Goal: Task Accomplishment & Management: Use online tool/utility

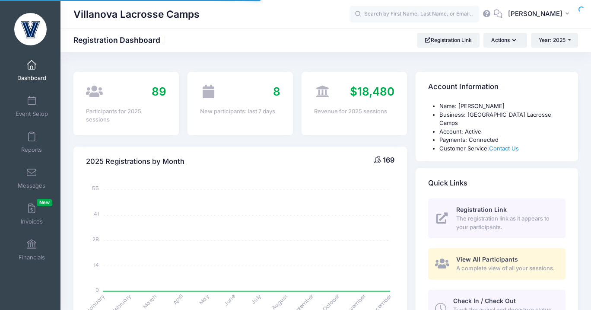
select select
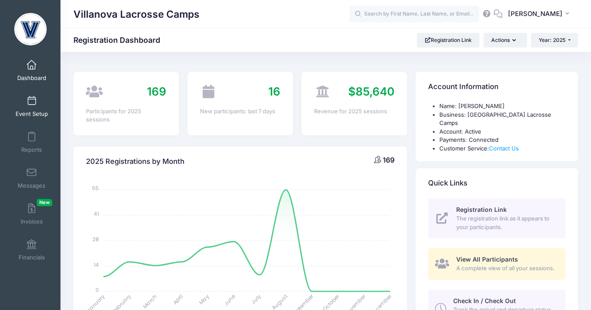
click at [25, 102] on link "Event Setup" at bounding box center [31, 106] width 41 height 30
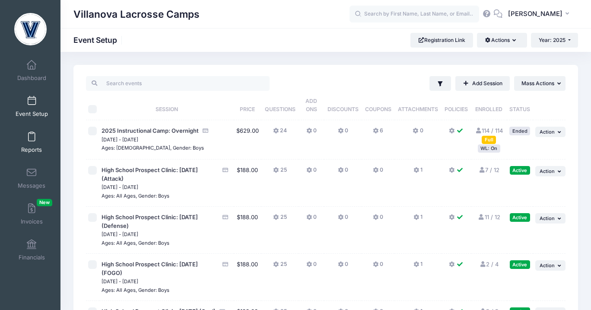
click at [28, 145] on link "Reports" at bounding box center [31, 142] width 41 height 30
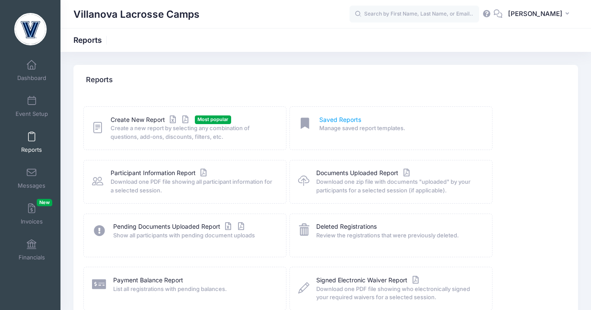
click at [340, 123] on link "Saved Reports" at bounding box center [340, 119] width 42 height 9
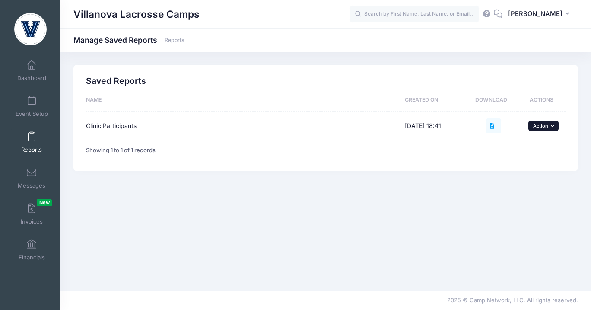
click at [535, 126] on span "Action" at bounding box center [540, 126] width 15 height 6
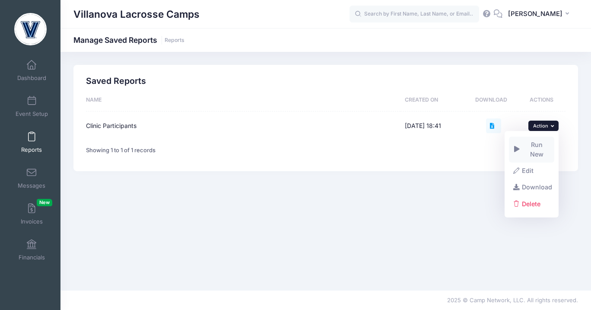
click at [538, 141] on link "Run New" at bounding box center [532, 150] width 46 height 26
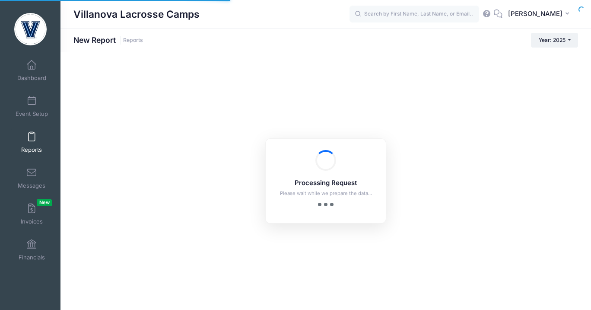
checkbox input "false"
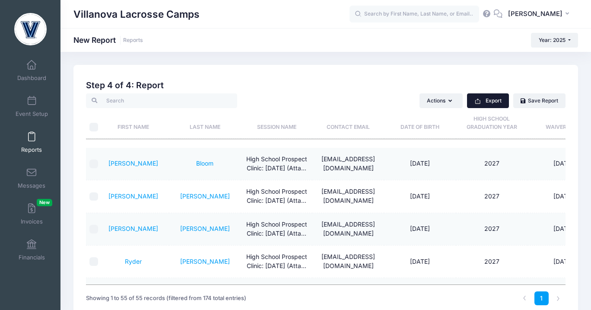
click at [484, 101] on button "Export" at bounding box center [488, 100] width 42 height 15
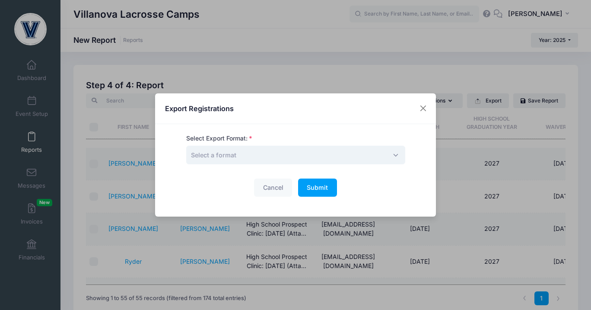
click at [277, 153] on span "Select a format" at bounding box center [295, 155] width 219 height 19
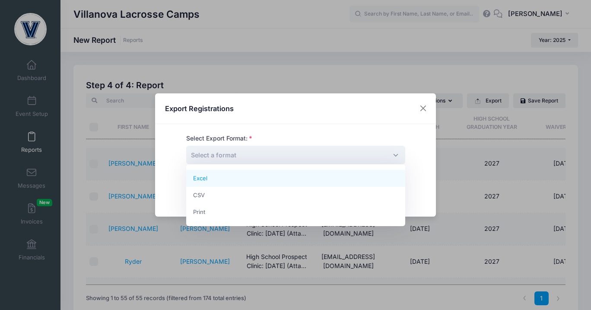
select select "excel"
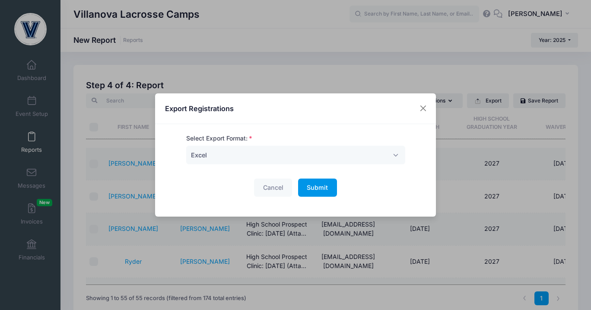
click at [317, 180] on button "Submit Please wait..." at bounding box center [317, 187] width 39 height 19
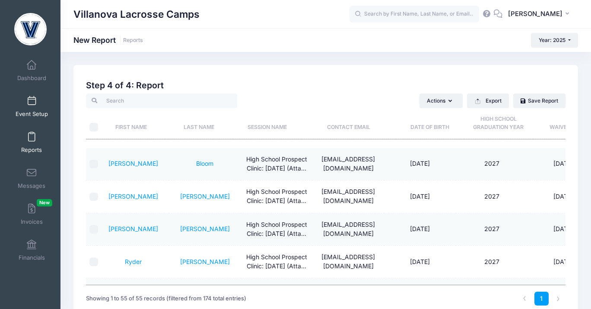
click at [32, 103] on span at bounding box center [32, 101] width 0 height 10
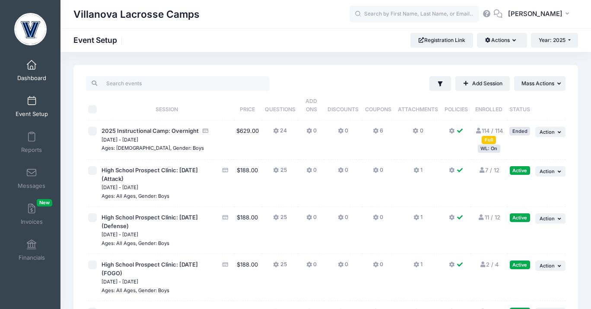
click at [20, 64] on link "Dashboard" at bounding box center [31, 70] width 41 height 30
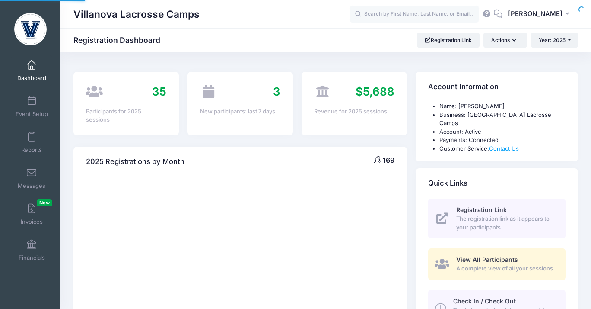
select select
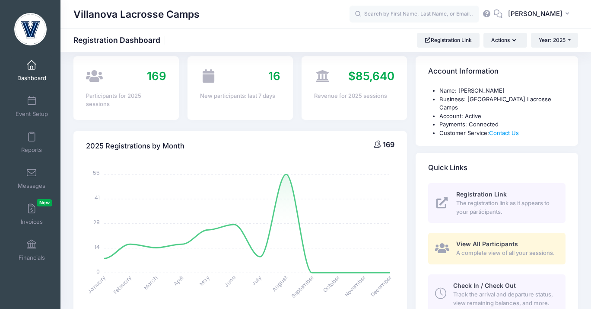
scroll to position [16, 0]
click at [33, 114] on span "Event Setup" at bounding box center [32, 113] width 32 height 7
